Goal: Task Accomplishment & Management: Manage account settings

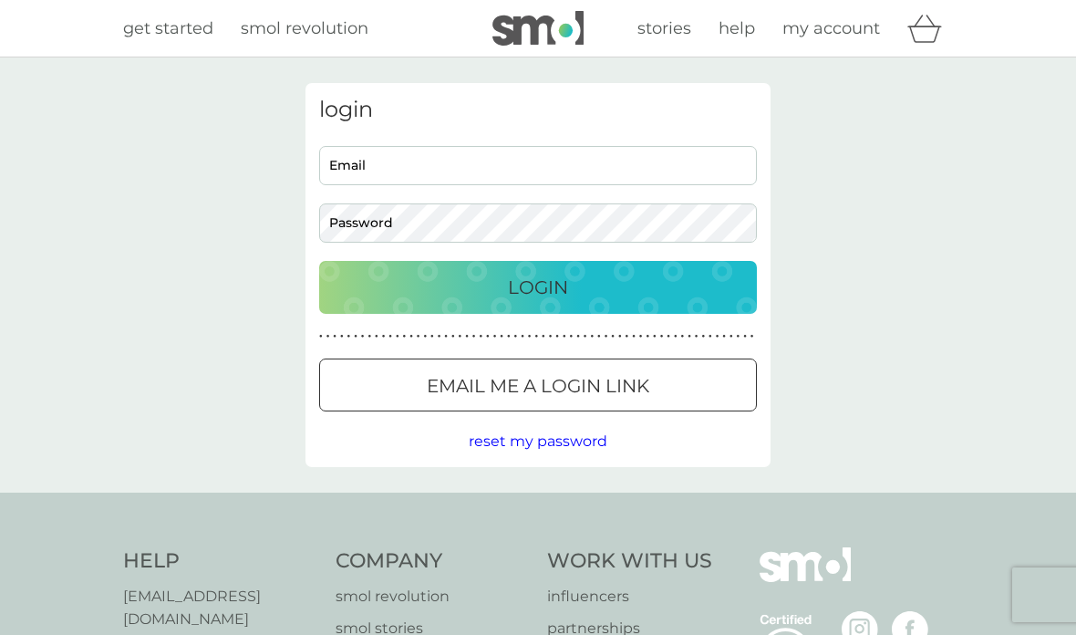
click at [455, 172] on input "Email" at bounding box center [538, 165] width 438 height 39
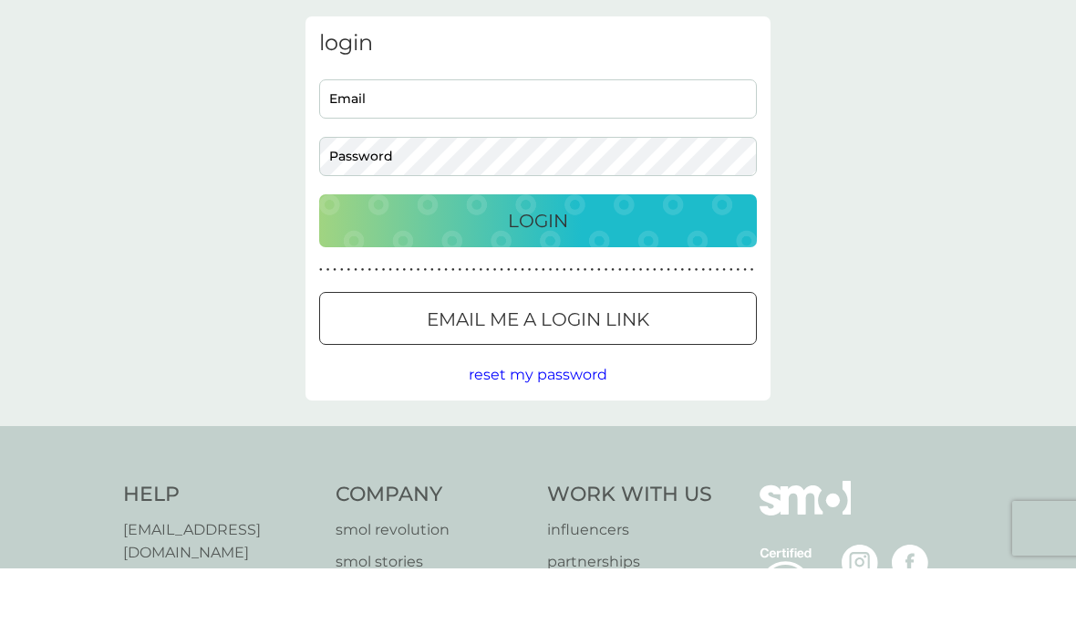
scroll to position [67, 0]
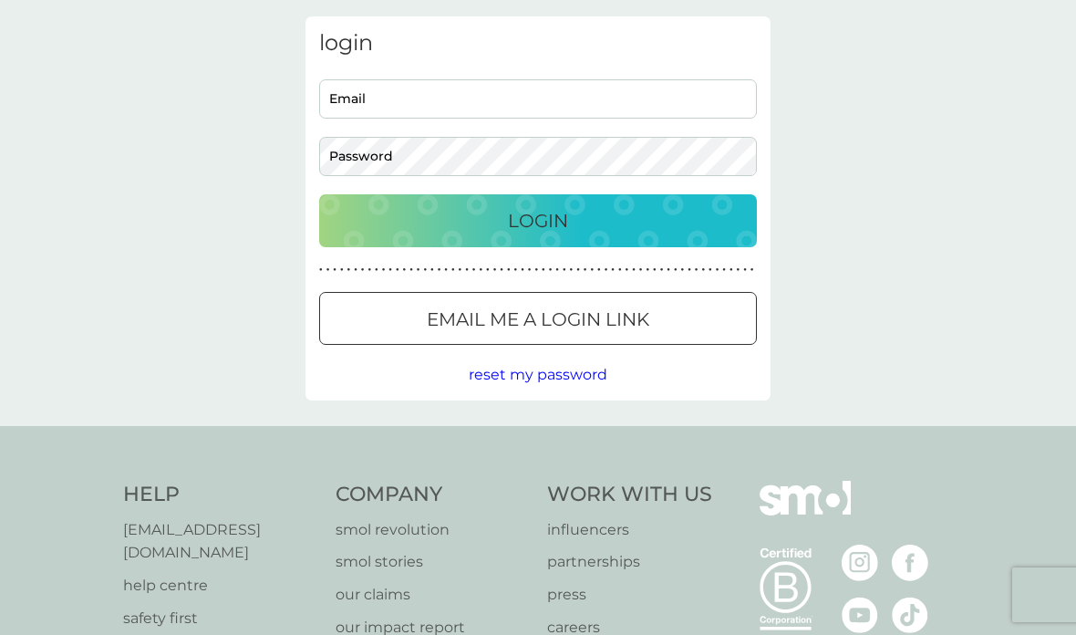
type input "[EMAIL_ADDRESS][DOMAIN_NAME]"
click at [390, 217] on div "Login" at bounding box center [537, 220] width 401 height 29
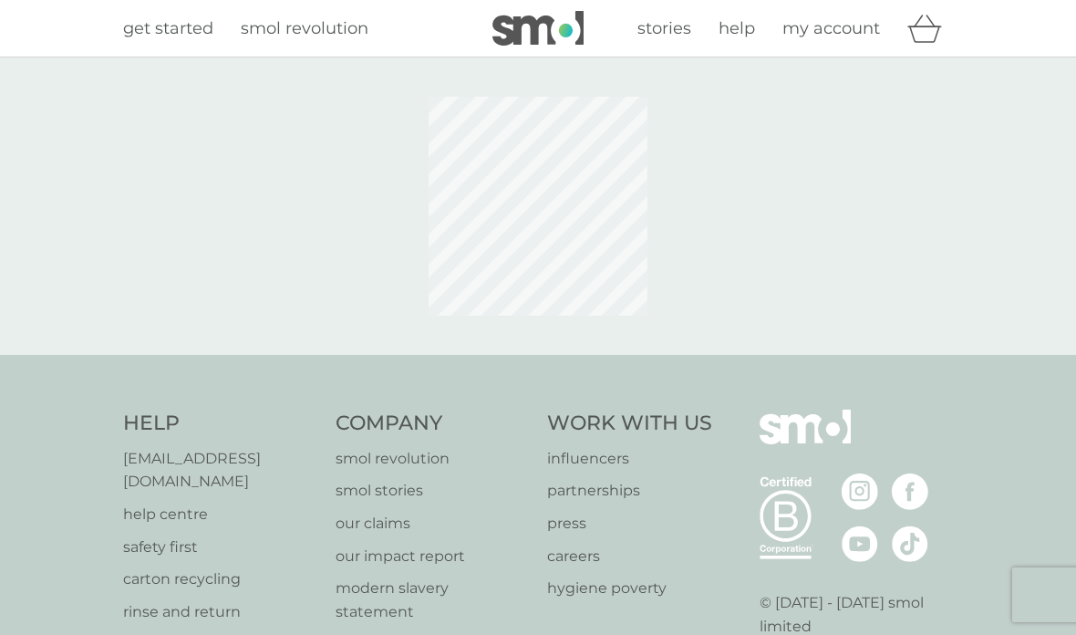
scroll to position [67, 0]
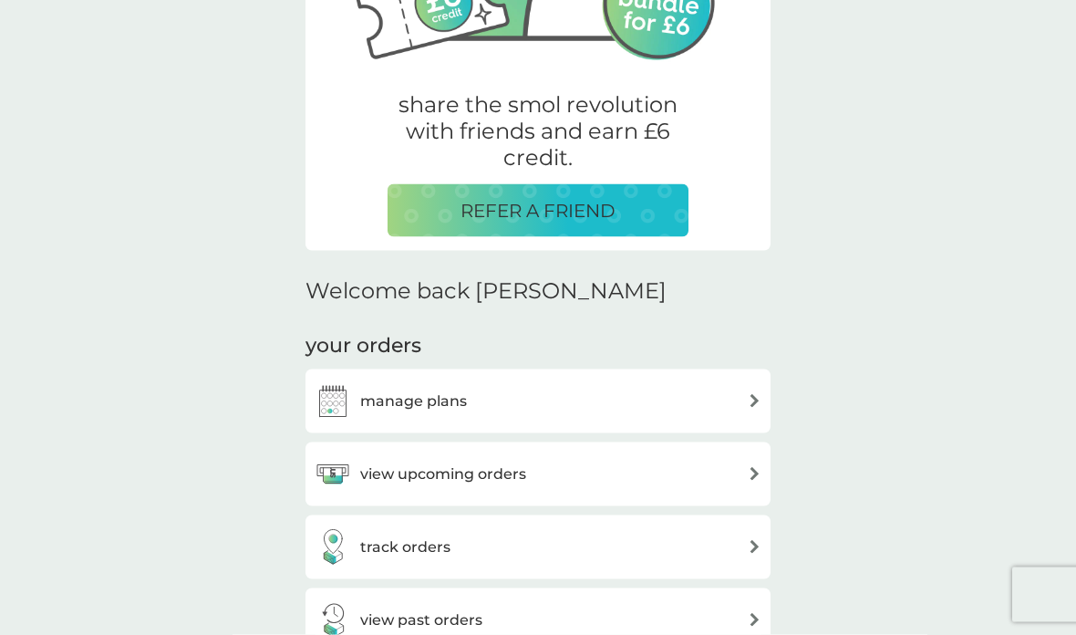
scroll to position [285, 0]
click at [749, 475] on img at bounding box center [755, 474] width 14 height 14
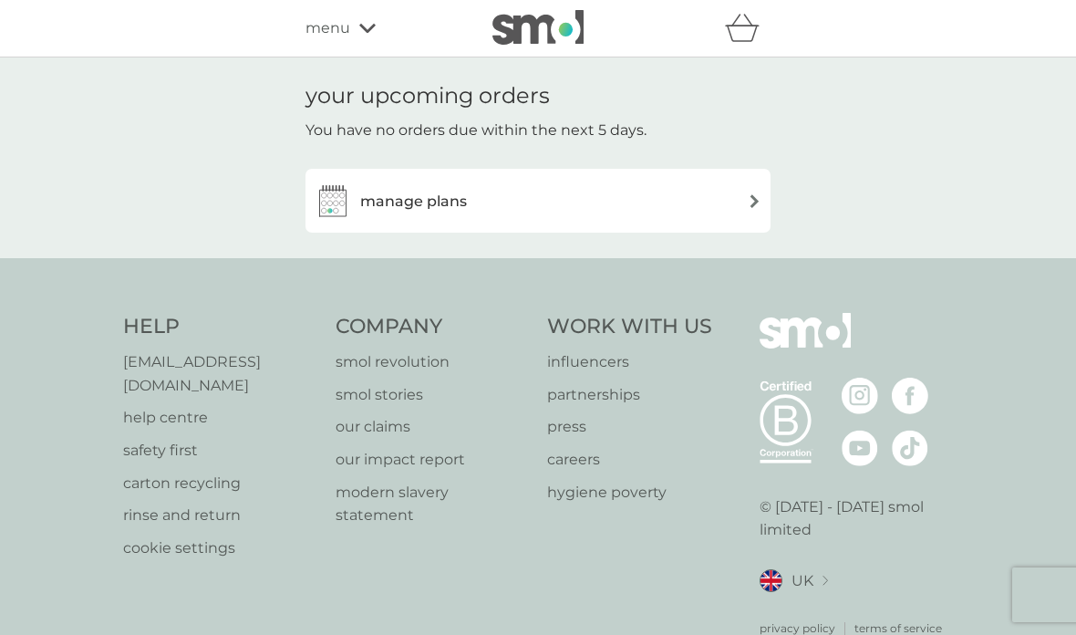
click at [753, 202] on img at bounding box center [755, 201] width 14 height 14
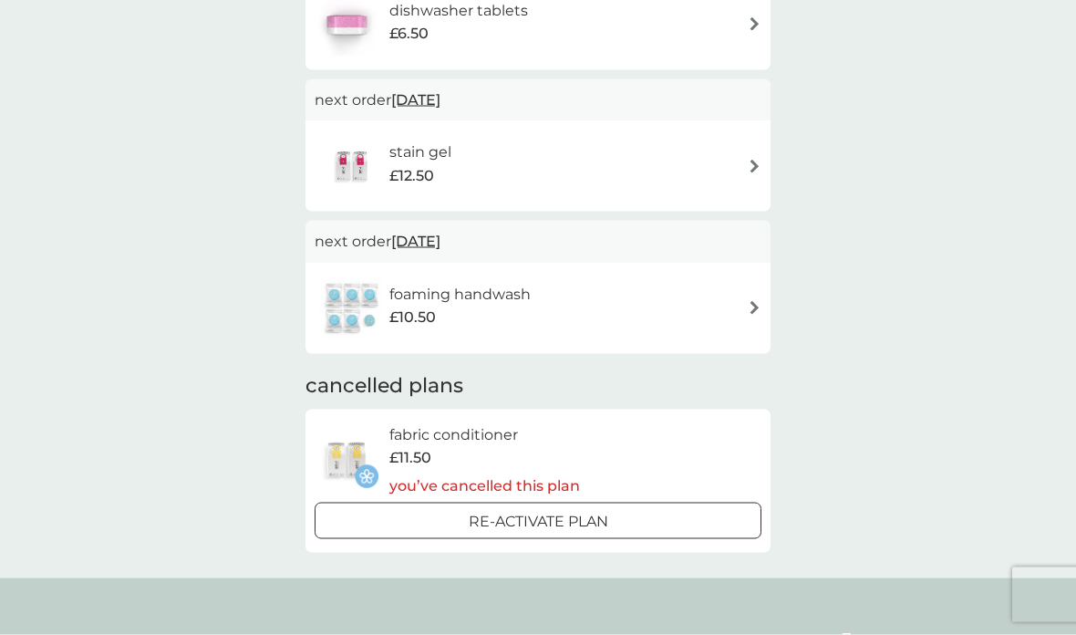
scroll to position [379, 0]
click at [757, 305] on img at bounding box center [755, 307] width 14 height 14
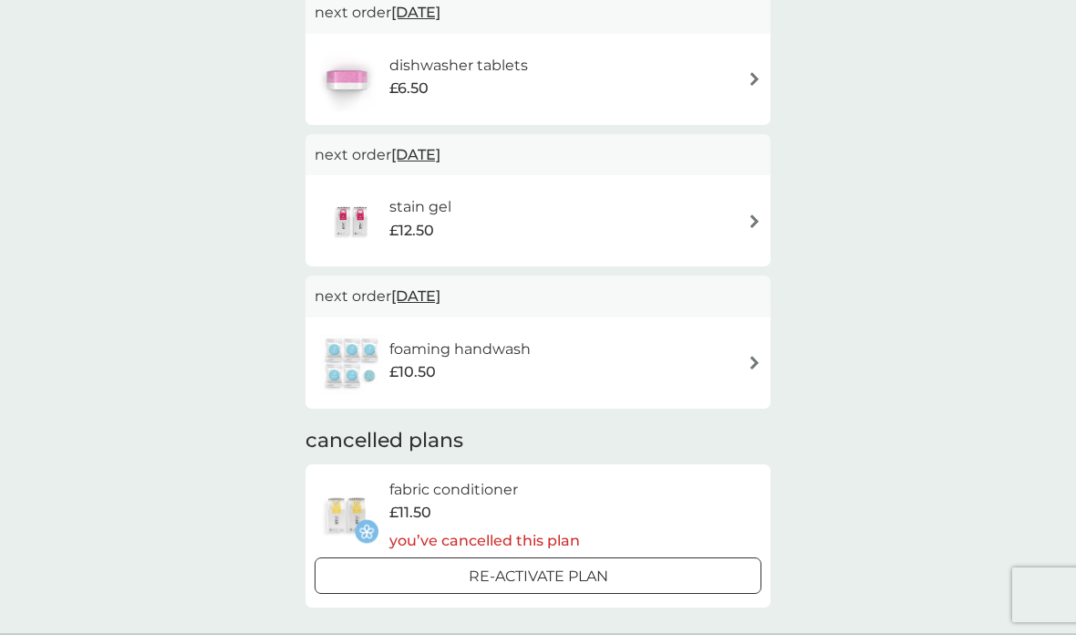
scroll to position [320, 0]
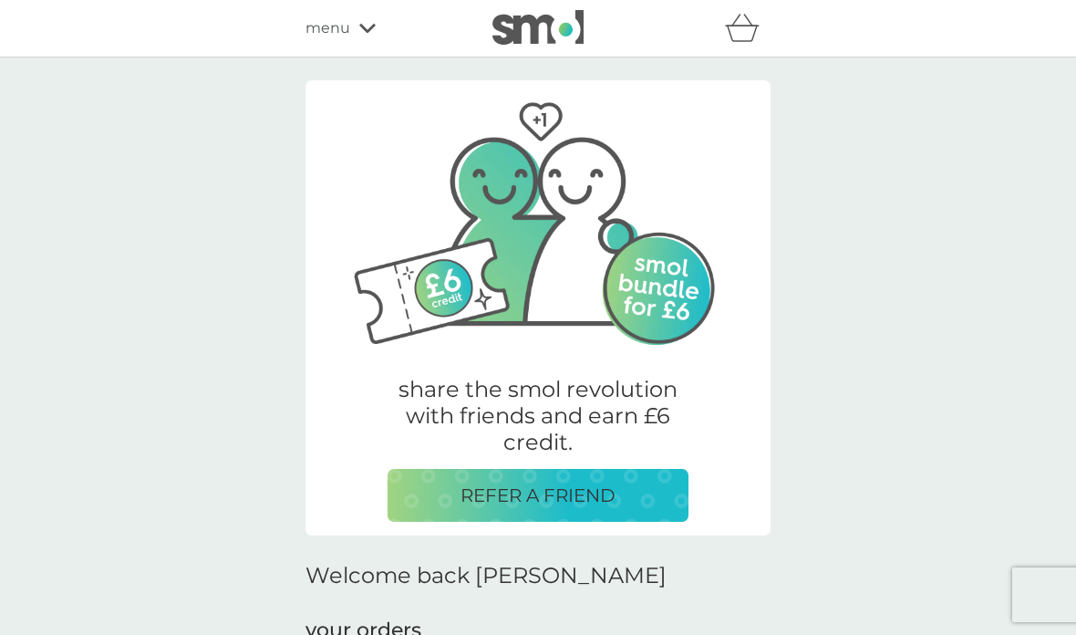
scroll to position [358, 0]
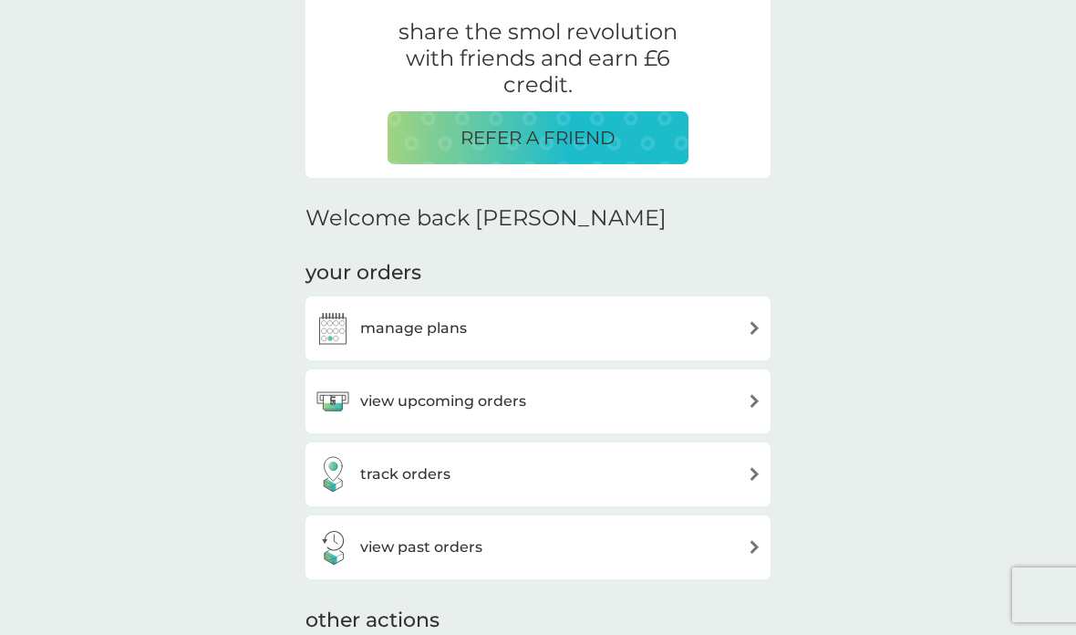
click at [751, 402] on img at bounding box center [755, 401] width 14 height 14
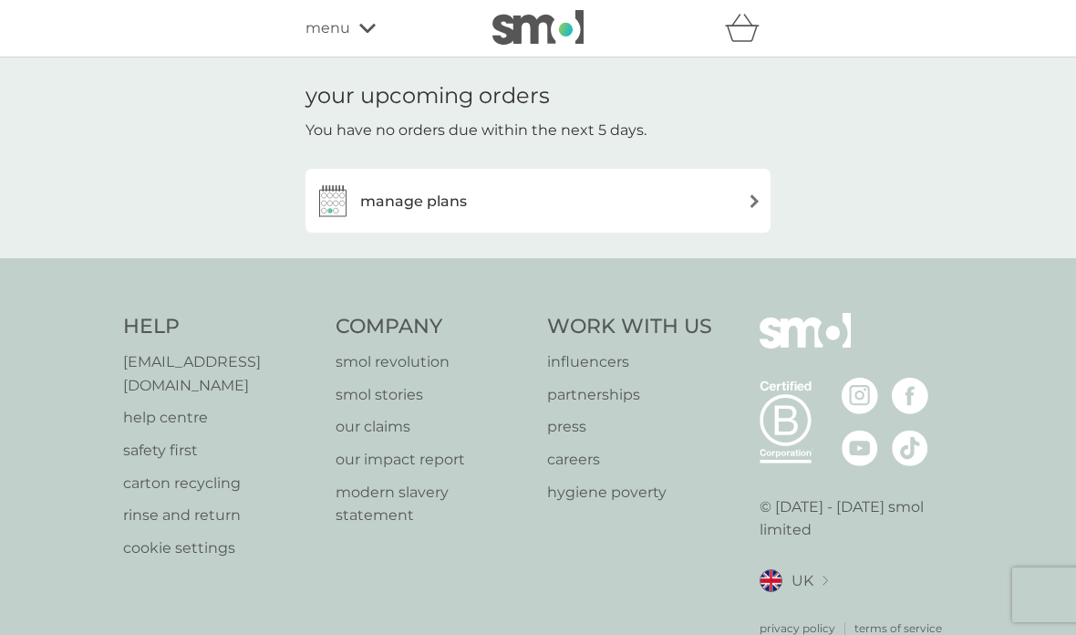
click at [758, 197] on img at bounding box center [755, 201] width 14 height 14
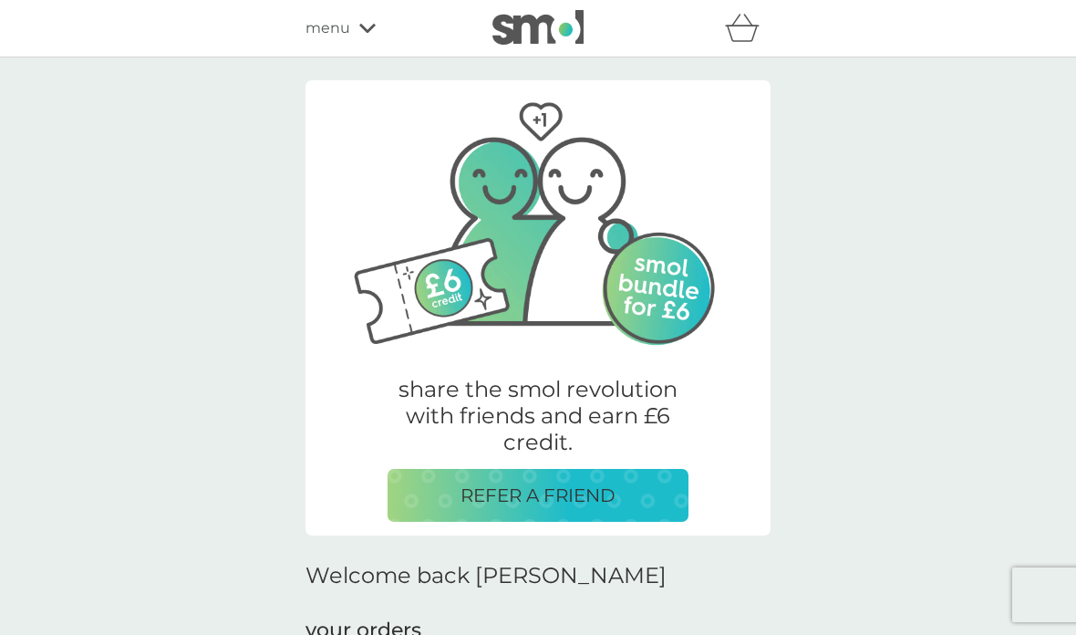
scroll to position [358, 0]
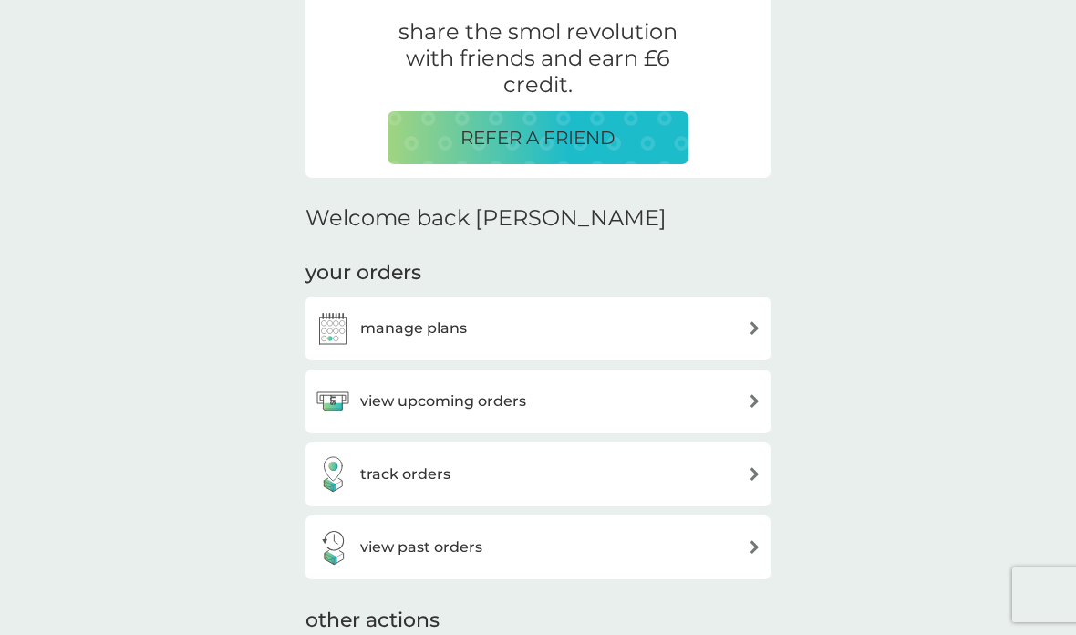
click at [757, 477] on img at bounding box center [755, 474] width 14 height 14
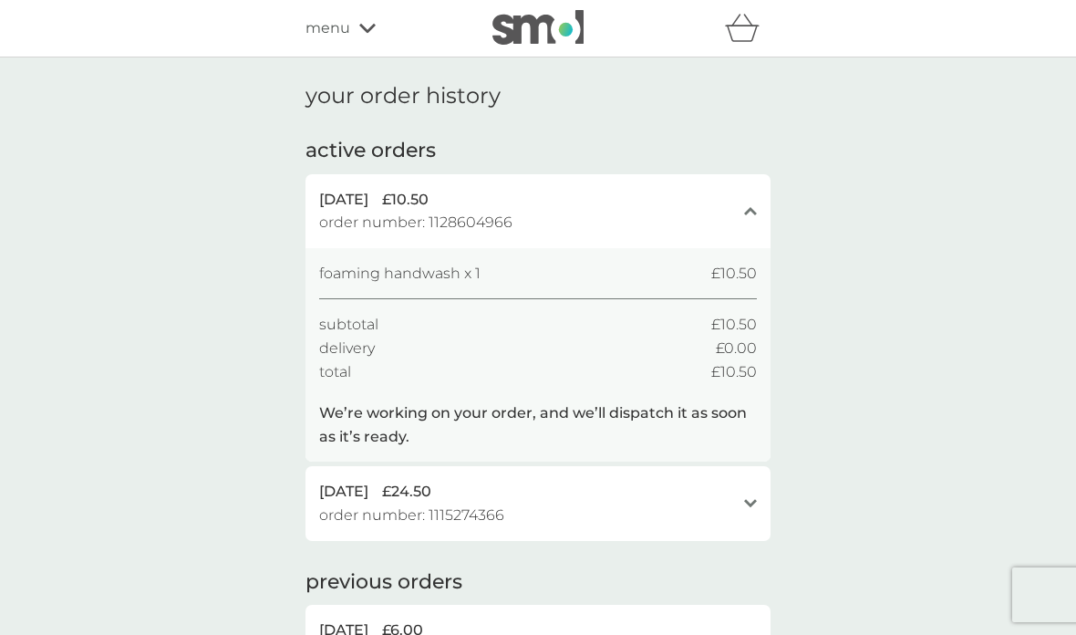
click at [757, 204] on div "close" at bounding box center [750, 210] width 13 height 15
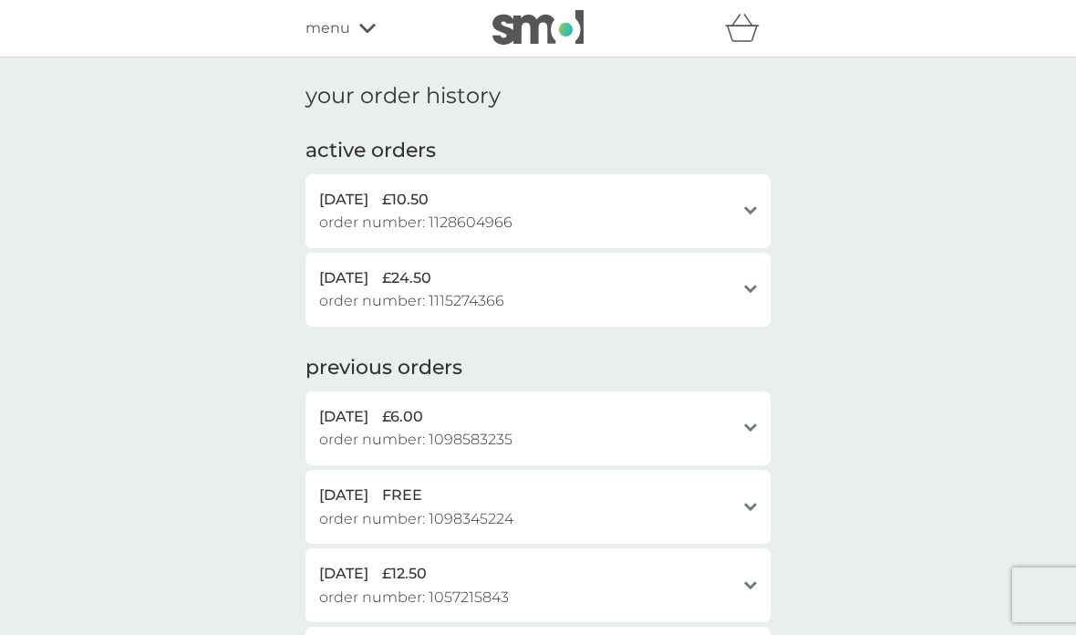
click at [753, 210] on icon "open" at bounding box center [750, 210] width 13 height 9
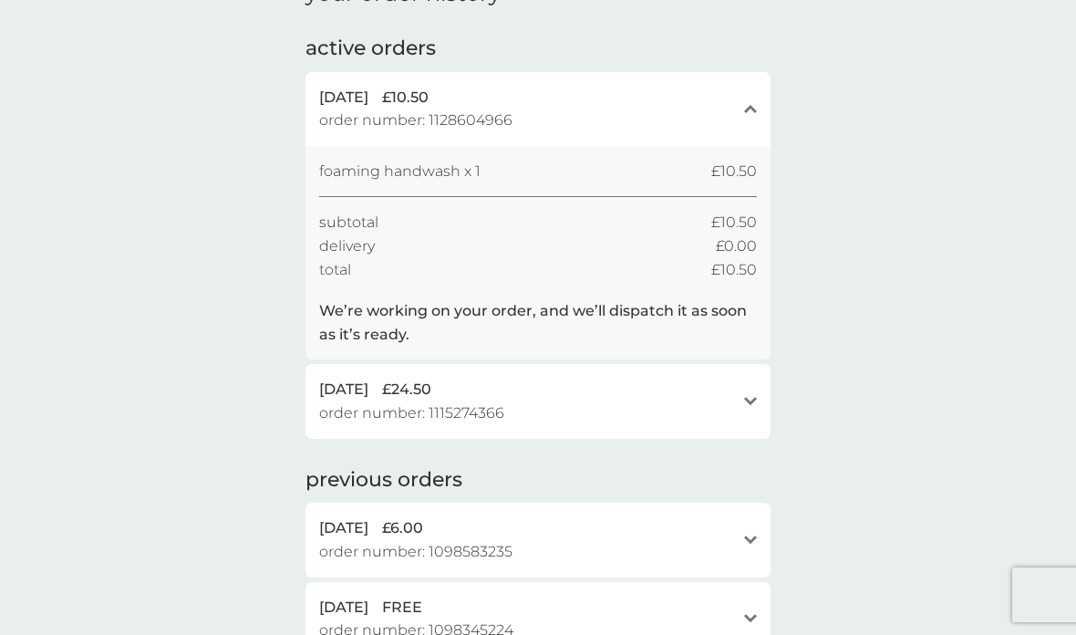
scroll to position [98, 0]
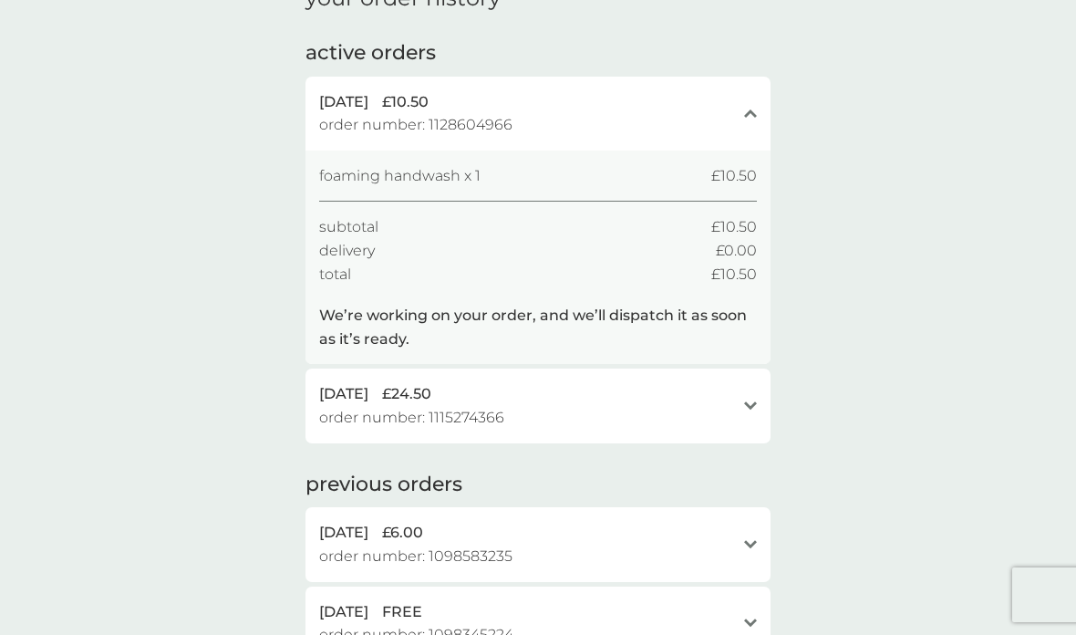
click at [746, 405] on div "open" at bounding box center [750, 406] width 13 height 15
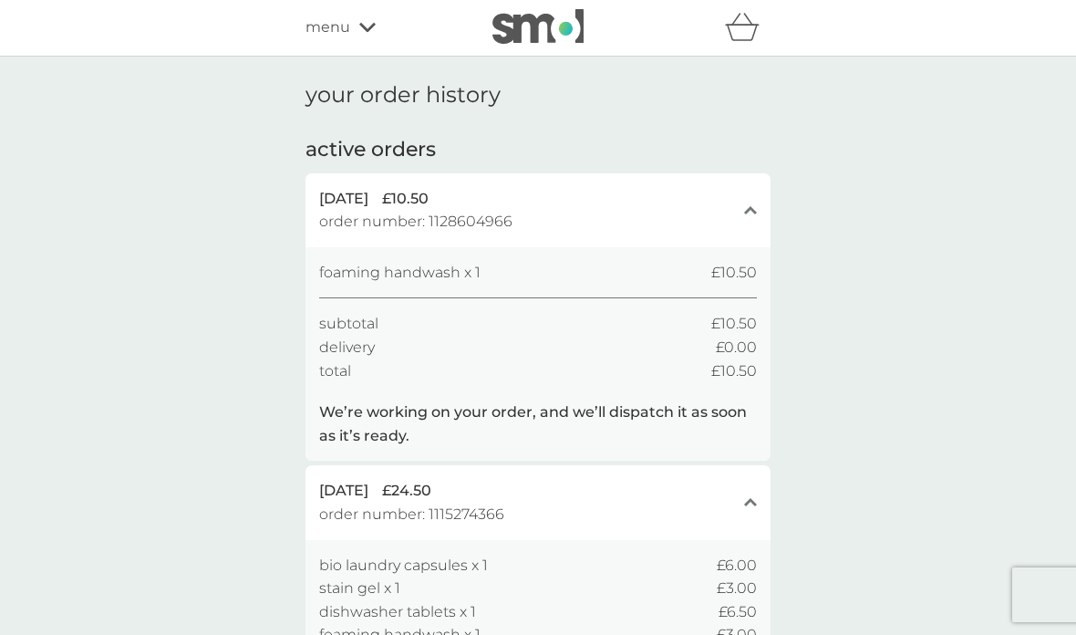
scroll to position [0, 0]
click at [364, 35] on div "menu" at bounding box center [383, 28] width 155 height 24
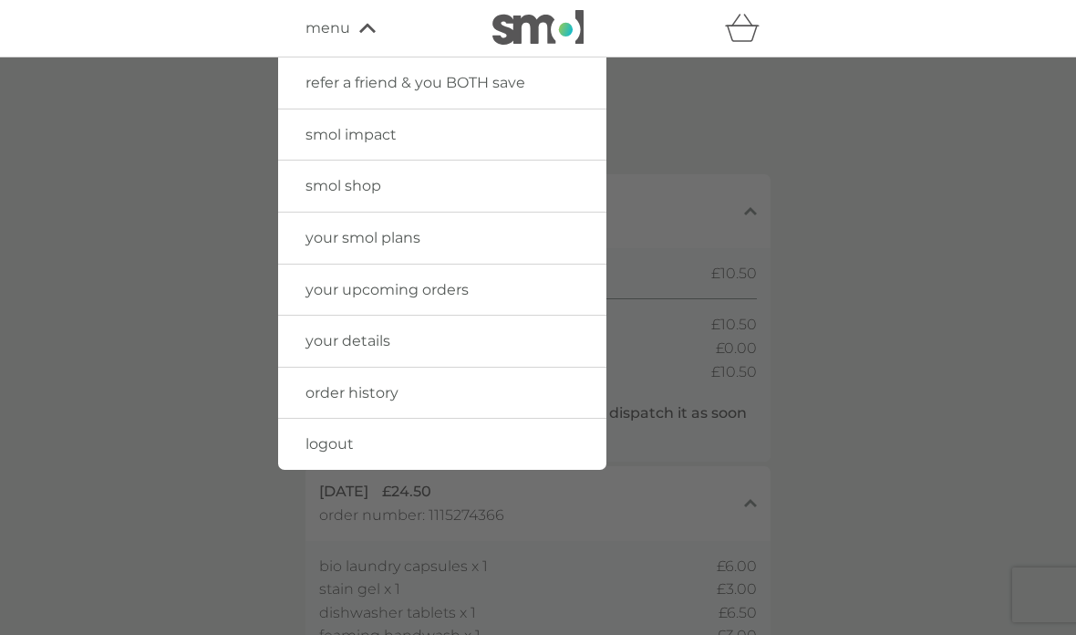
click at [305, 240] on link "your smol plans" at bounding box center [442, 237] width 328 height 51
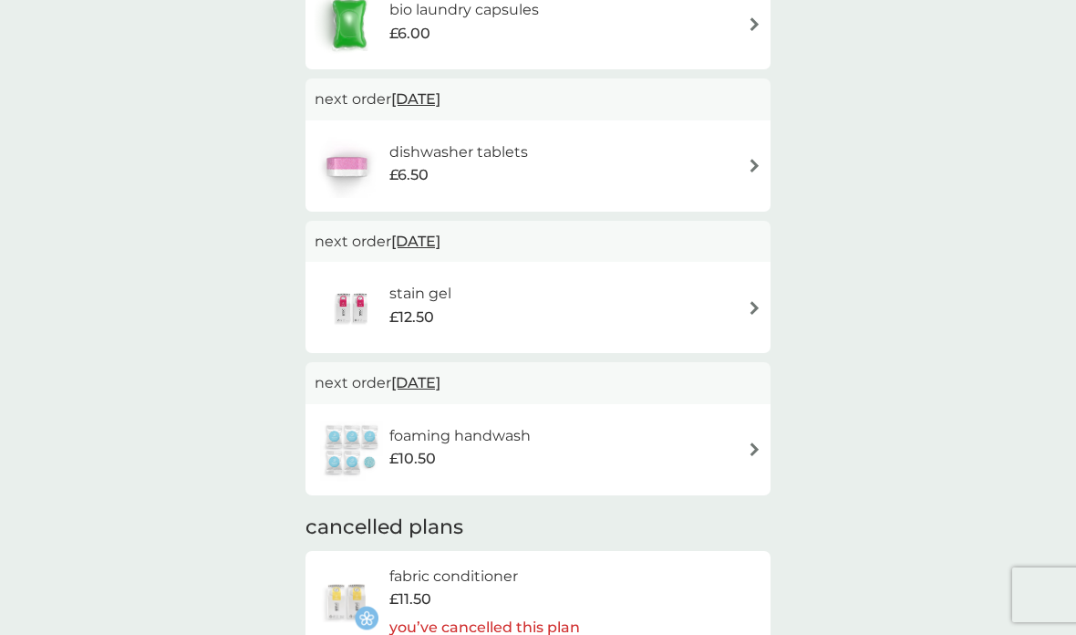
scroll to position [310, 0]
